Goal: Information Seeking & Learning: Learn about a topic

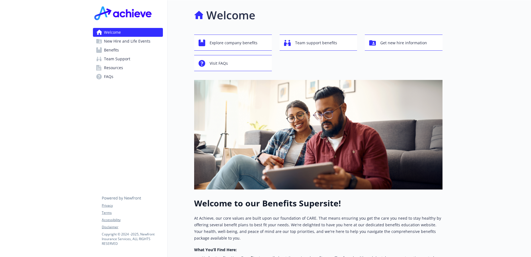
click at [112, 50] on span "Benefits" at bounding box center [111, 50] width 15 height 9
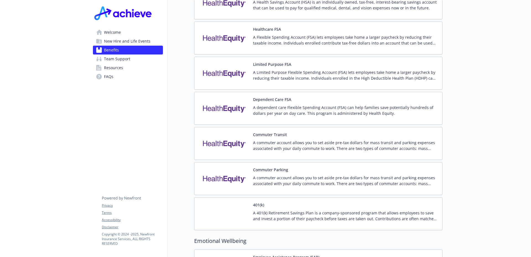
scroll to position [803, 0]
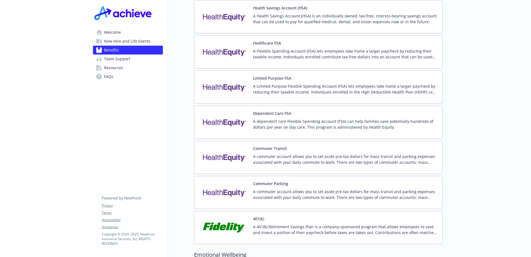
click at [242, 216] on img at bounding box center [224, 228] width 50 height 24
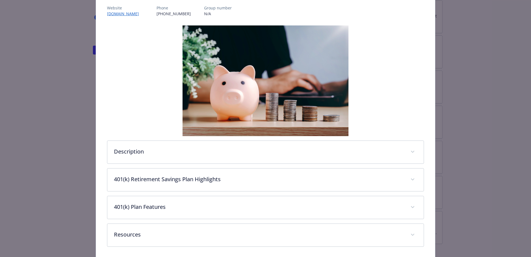
scroll to position [83, 0]
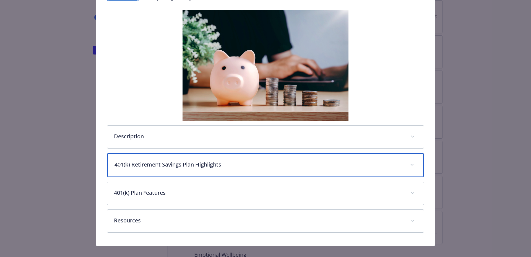
click at [410, 166] on span "details for plan Financial Wellbeing - 401(k) - 401(k)" at bounding box center [412, 165] width 9 height 9
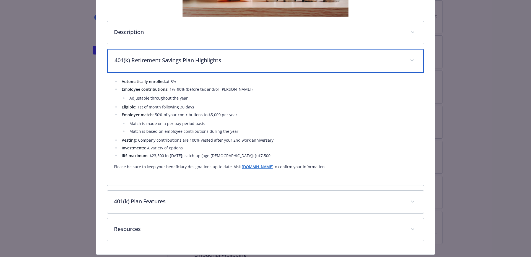
scroll to position [203, 0]
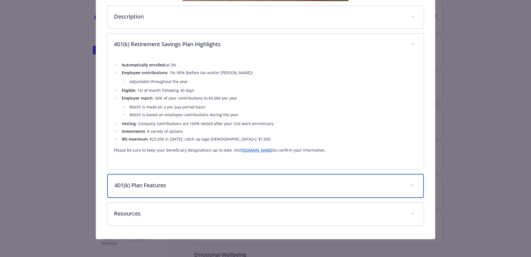
click at [191, 186] on p "401(k) Plan Features" at bounding box center [259, 185] width 289 height 8
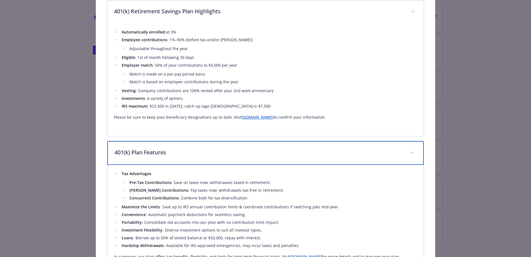
scroll to position [258, 0]
